Goal: Book appointment/travel/reservation

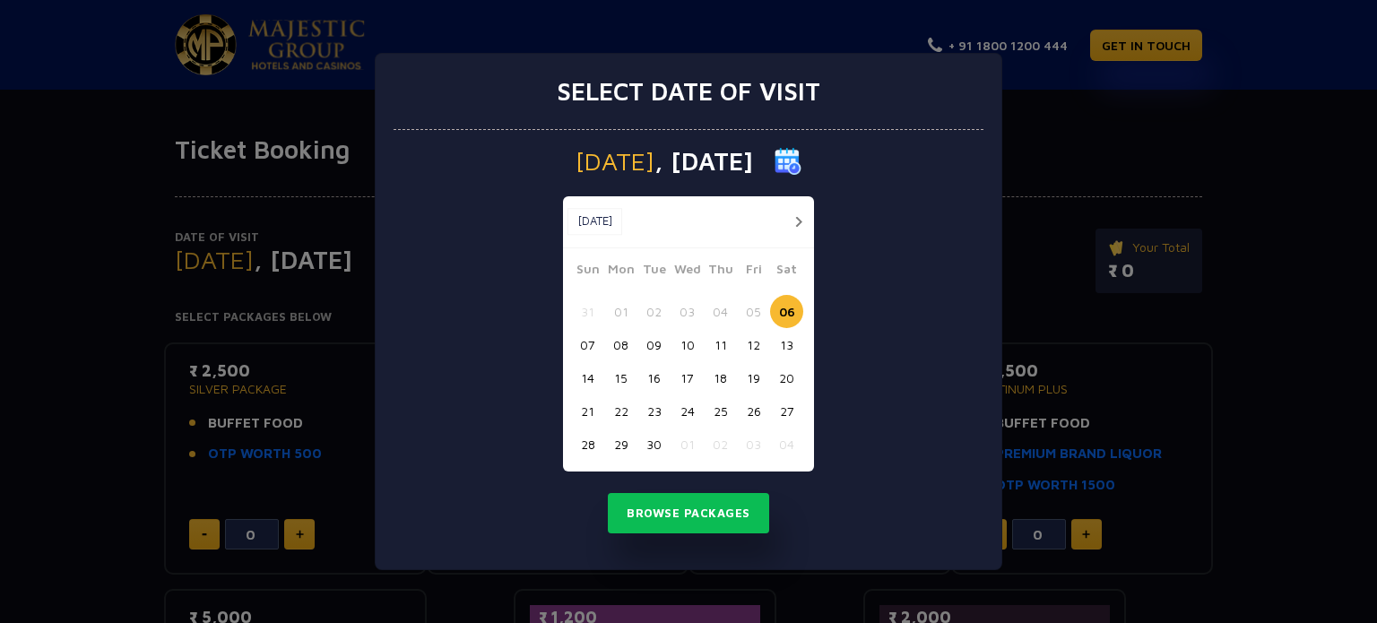
click at [795, 218] on button "button" at bounding box center [798, 222] width 22 height 22
click at [685, 411] on button "22" at bounding box center [687, 410] width 33 height 33
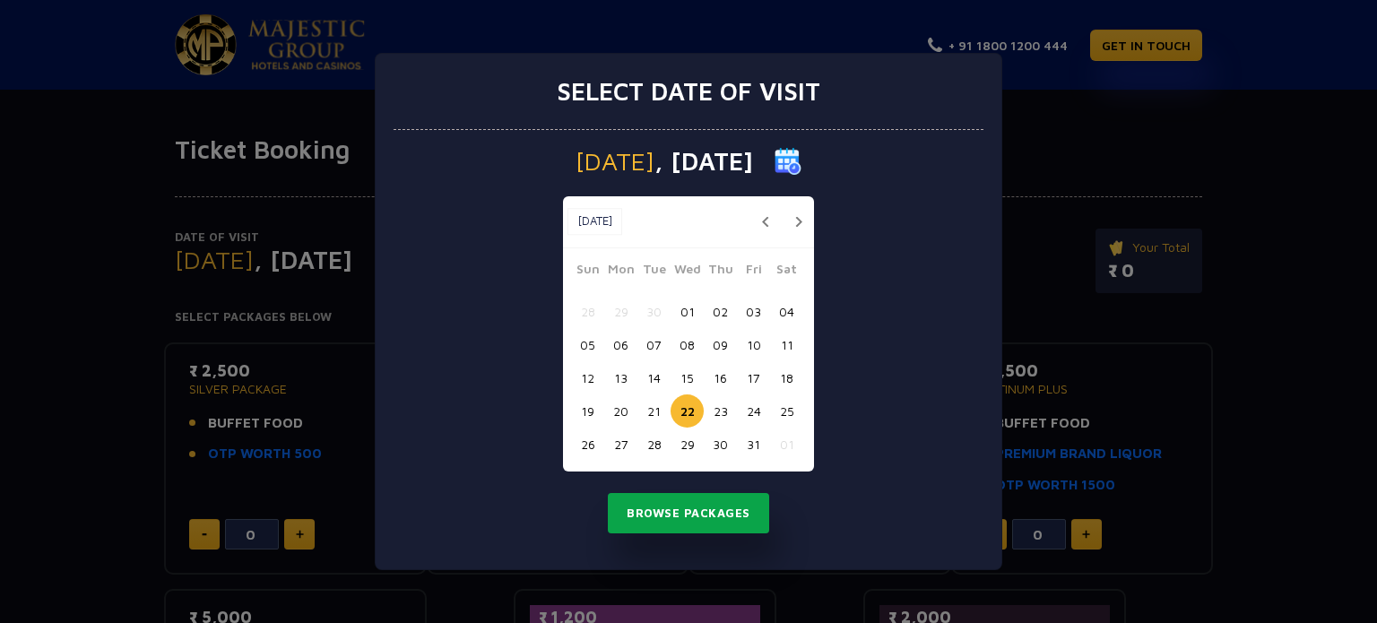
click at [695, 513] on button "Browse Packages" at bounding box center [688, 513] width 161 height 41
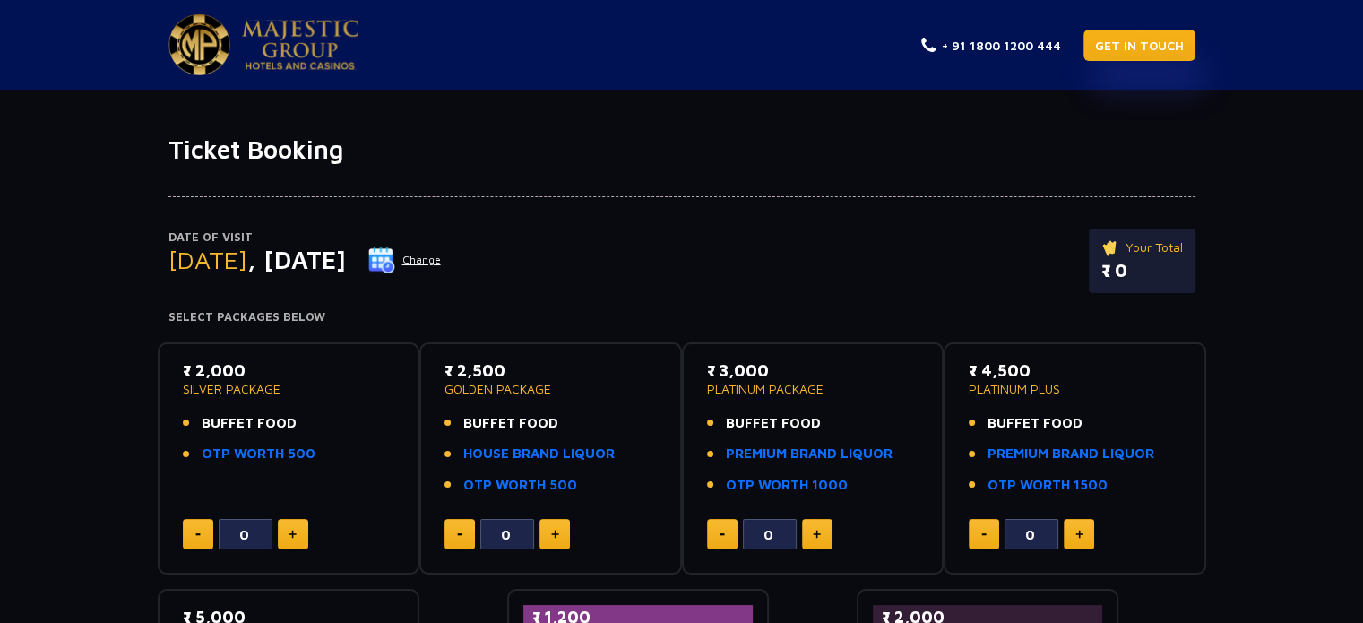
click at [1114, 49] on link "GET IN TOUCH" at bounding box center [1140, 45] width 112 height 31
